Goal: Connect with others: Connect with others

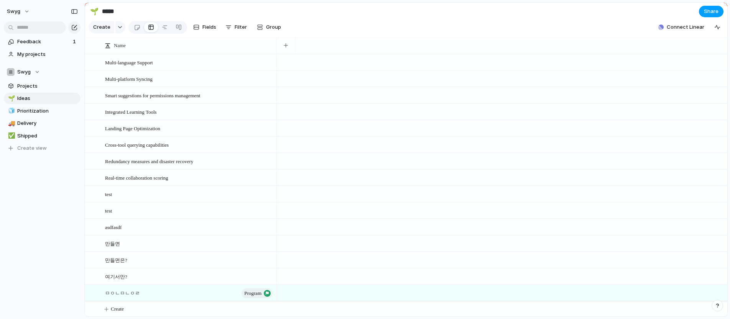
click at [707, 15] on span "Share" at bounding box center [711, 12] width 15 height 8
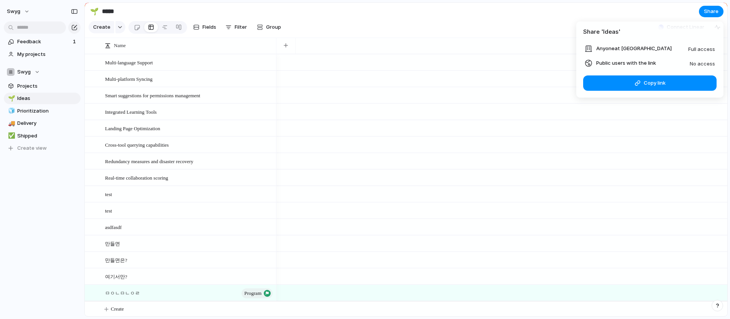
click at [465, 15] on div "Share ' Ideas ' Anyone at Swyg Full access Public users with the link No access…" at bounding box center [365, 159] width 730 height 319
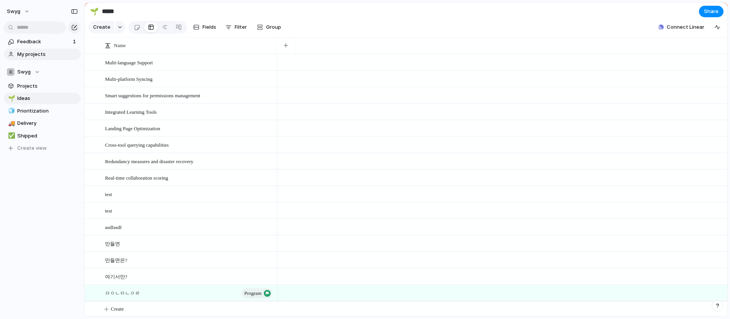
click at [51, 55] on span "My projects" at bounding box center [47, 55] width 61 height 8
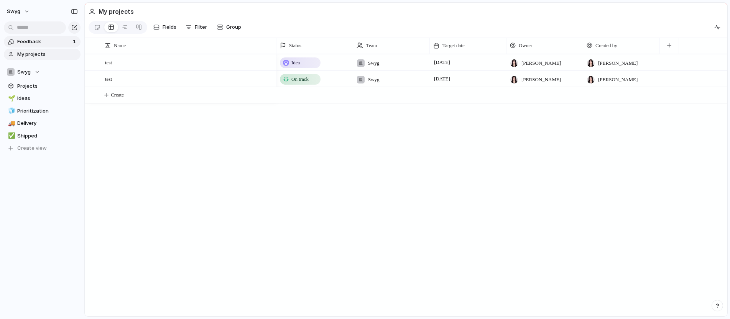
click at [29, 43] on span "Feedback" at bounding box center [43, 42] width 53 height 8
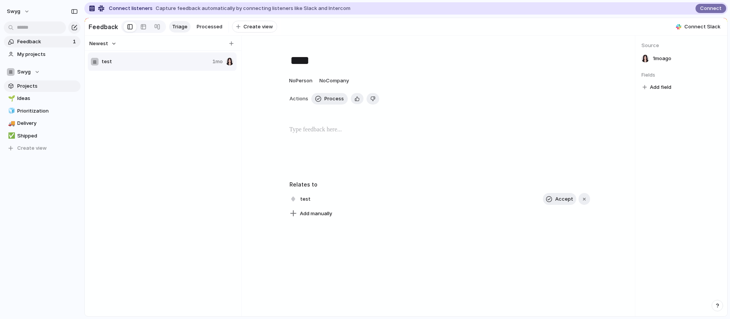
click at [50, 84] on span "Projects" at bounding box center [47, 86] width 61 height 8
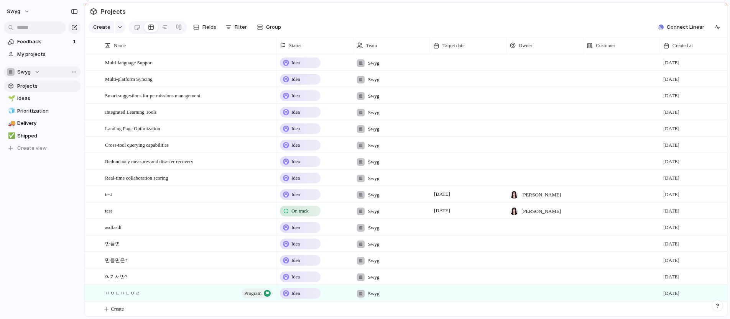
click at [48, 74] on button "Swyg" at bounding box center [42, 71] width 77 height 11
click at [48, 132] on div "Swyg Create new team" at bounding box center [365, 159] width 730 height 319
click at [46, 135] on span "Shipped" at bounding box center [47, 136] width 61 height 8
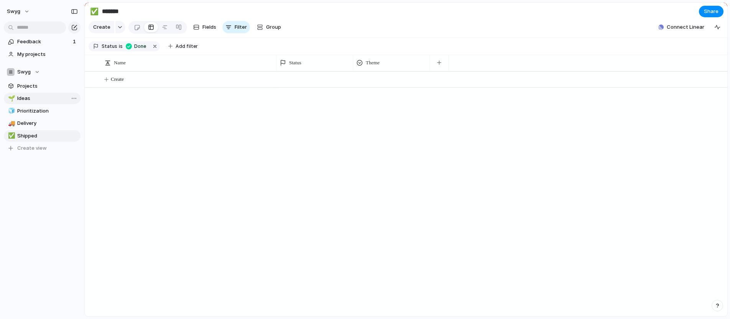
click at [49, 101] on span "Ideas" at bounding box center [47, 99] width 61 height 8
type input "*****"
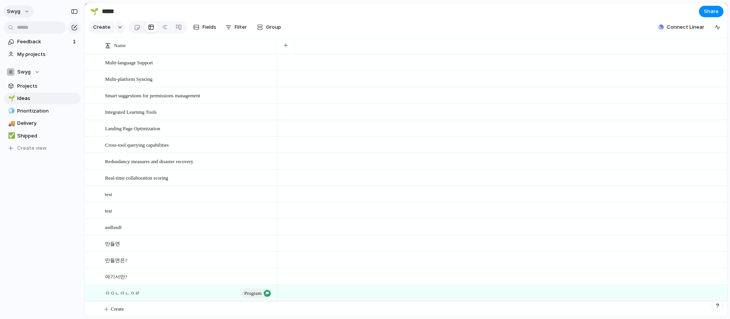
click at [26, 13] on button "swyg" at bounding box center [18, 11] width 30 height 12
click at [34, 44] on span "Invite members" at bounding box center [36, 41] width 37 height 8
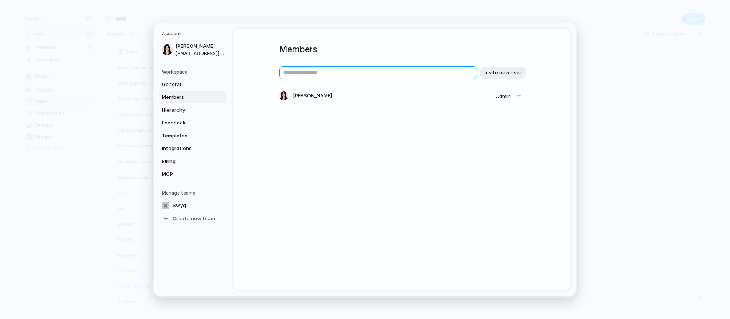
click at [383, 72] on input "text" at bounding box center [378, 72] width 198 height 13
click at [423, 113] on div "Members Invite new user [PERSON_NAME] Admin" at bounding box center [401, 80] width 245 height 102
click at [373, 76] on input "text" at bounding box center [378, 72] width 198 height 13
type input "******"
click at [500, 75] on span "Invite new user" at bounding box center [502, 73] width 37 height 8
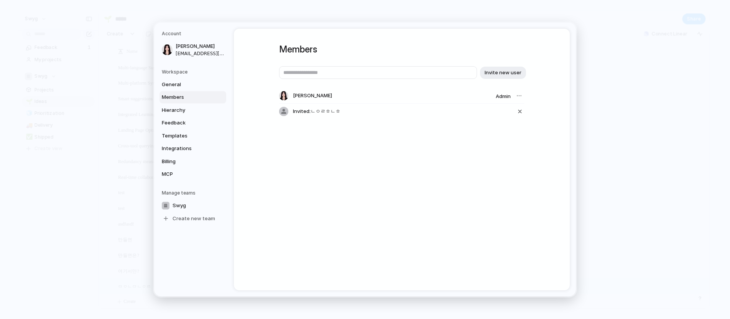
click at [459, 164] on div "Members Invite new user [PERSON_NAME] Admin Invited: ㄴㅇㄹㅎㄴㅎ" at bounding box center [402, 160] width 336 height 262
click at [279, 111] on div at bounding box center [283, 111] width 9 height 9
click at [319, 68] on input "text" at bounding box center [378, 72] width 198 height 13
click at [421, 189] on div "Members Invite new user [PERSON_NAME] Admin Invited: ㄴㅇㄹㅎㄴㅎ" at bounding box center [402, 160] width 336 height 262
click at [355, 73] on input "text" at bounding box center [378, 72] width 198 height 13
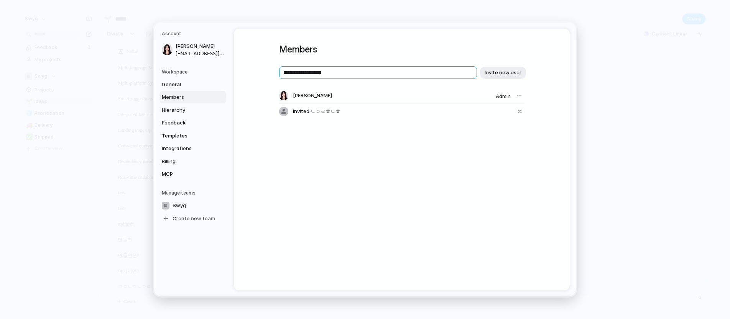
type input "**********"
click at [493, 67] on button "Invite new user" at bounding box center [503, 73] width 46 height 12
